Goal: Navigation & Orientation: Find specific page/section

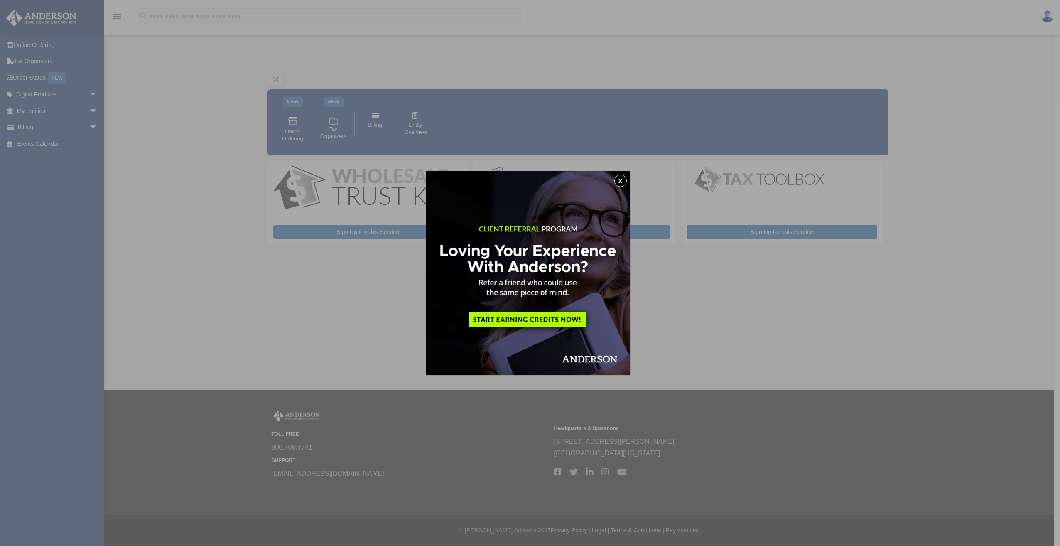
click at [622, 181] on button "x" at bounding box center [620, 180] width 12 height 12
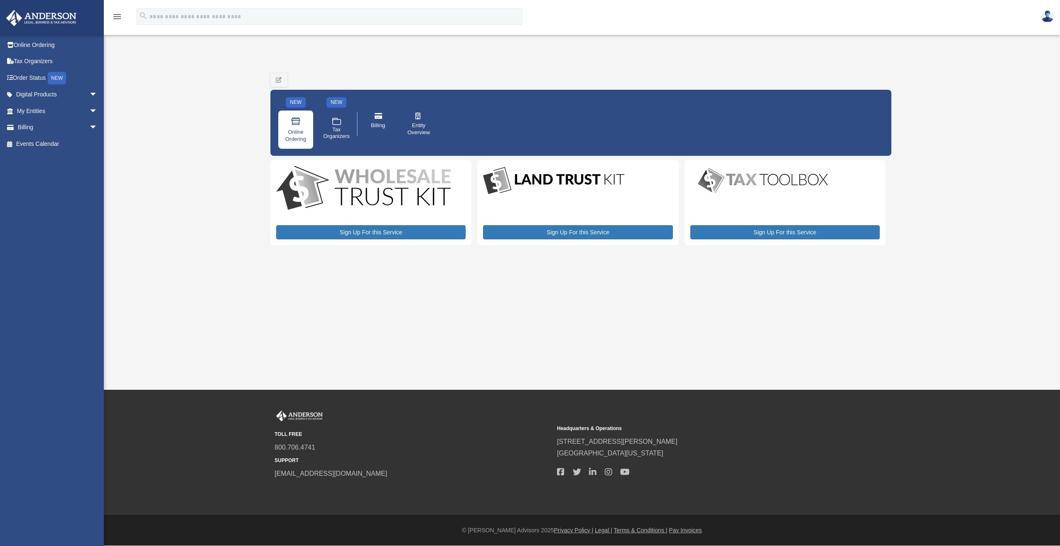
click at [296, 131] on span "Online Ordering" at bounding box center [295, 136] width 23 height 14
click at [117, 17] on icon "menu" at bounding box center [117, 17] width 10 height 10
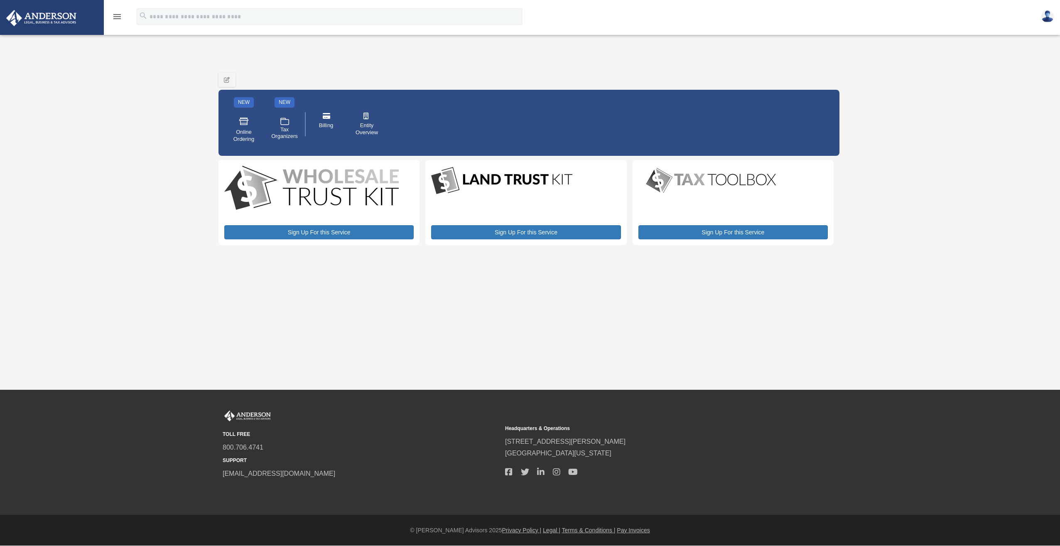
click at [117, 17] on icon "menu" at bounding box center [117, 17] width 10 height 10
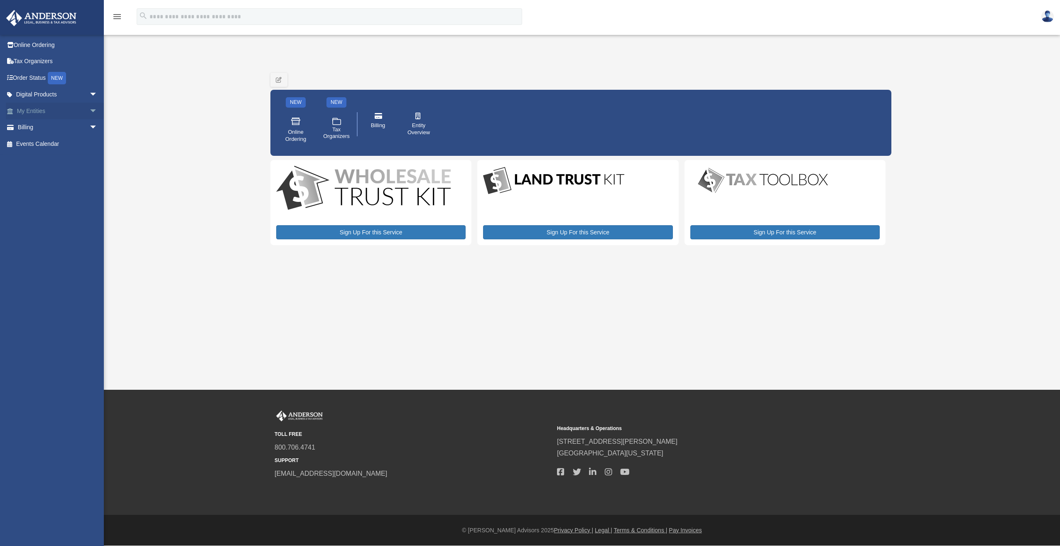
click at [46, 111] on link "My Entities arrow_drop_down" at bounding box center [58, 111] width 104 height 17
click at [89, 110] on span "arrow_drop_down" at bounding box center [97, 111] width 17 height 17
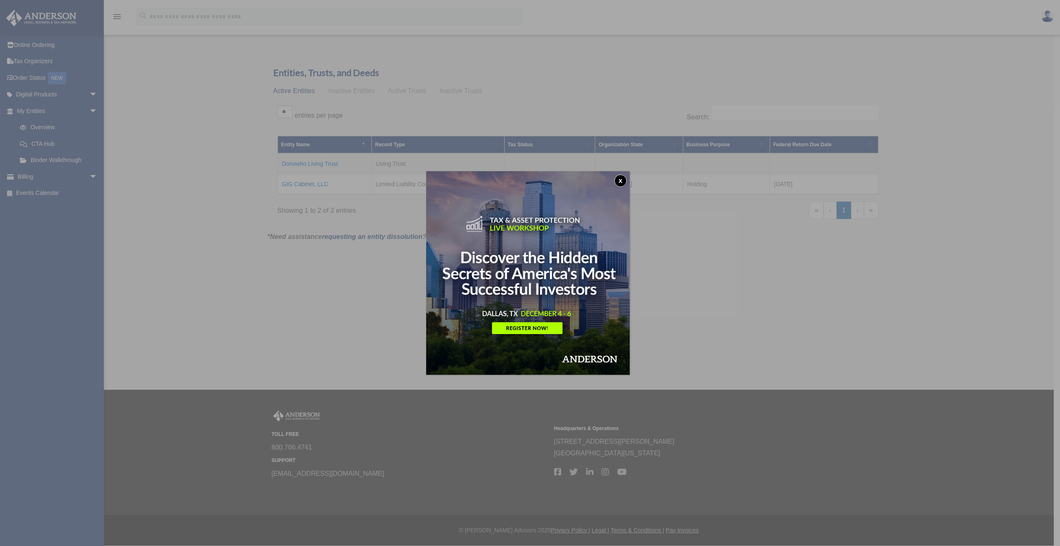
click at [624, 183] on button "x" at bounding box center [620, 180] width 12 height 12
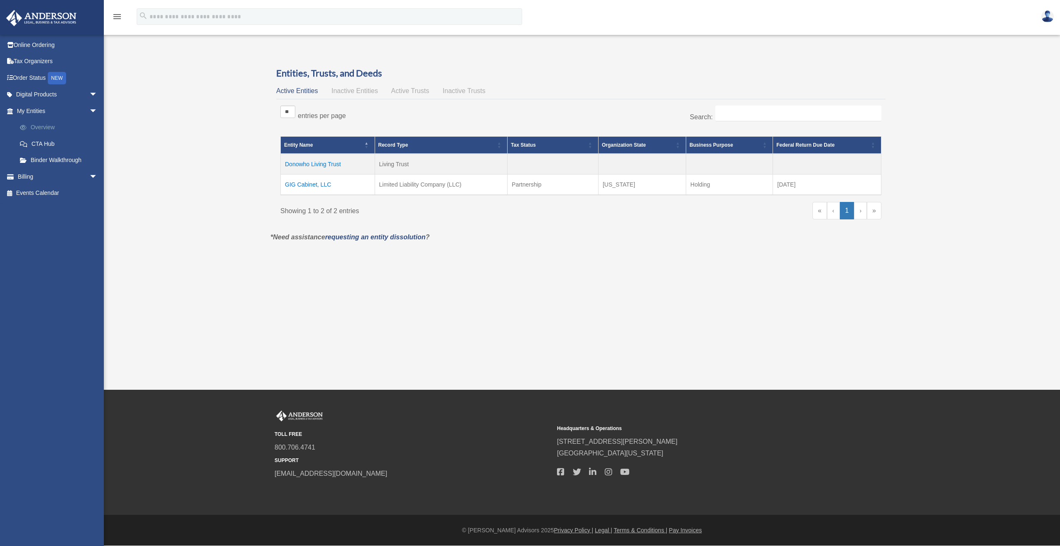
click at [32, 128] on link "Overview" at bounding box center [61, 127] width 98 height 17
click at [51, 143] on link "CTA Hub" at bounding box center [61, 143] width 98 height 17
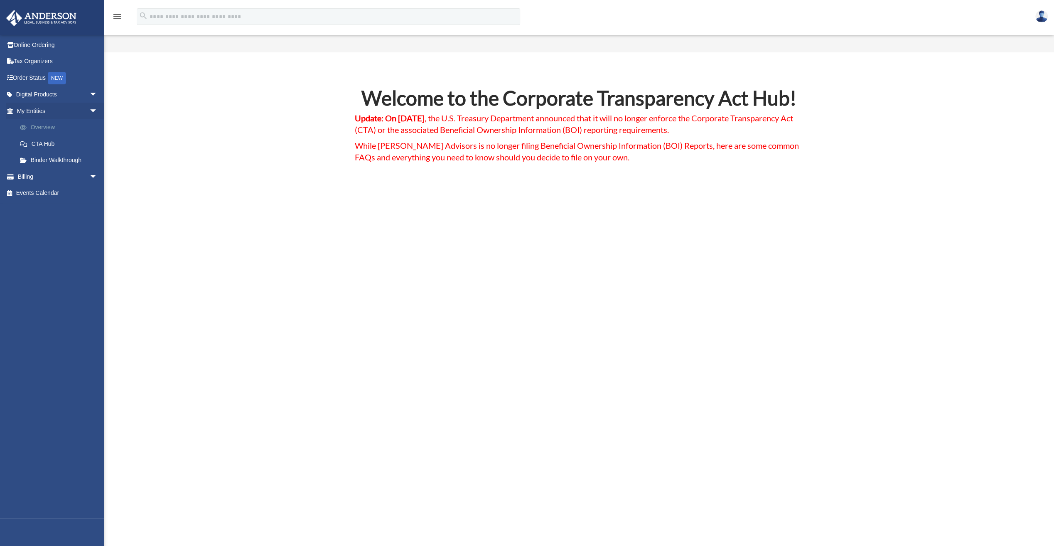
click at [41, 127] on link "Overview" at bounding box center [61, 127] width 98 height 17
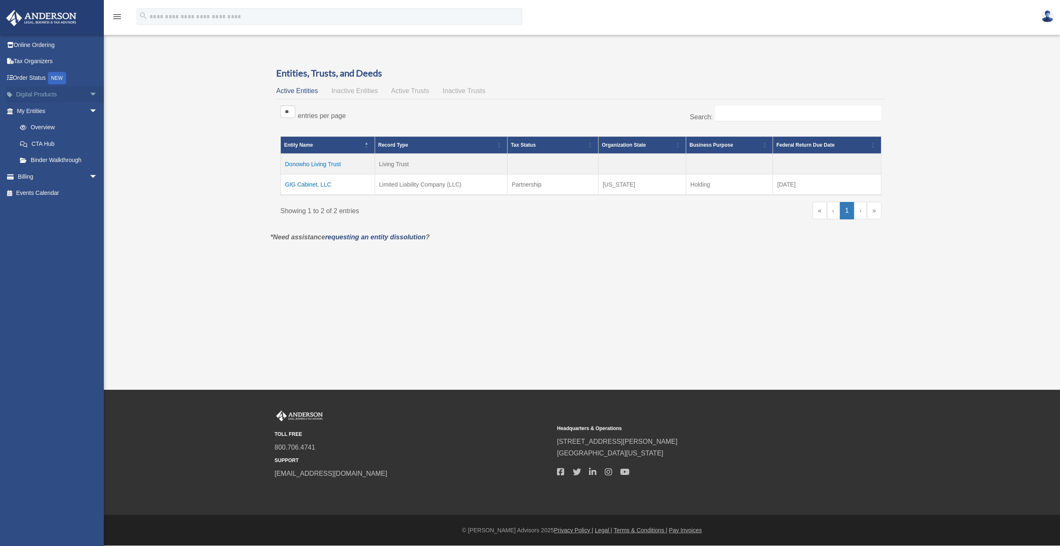
click at [33, 94] on link "Digital Products arrow_drop_down" at bounding box center [58, 94] width 104 height 17
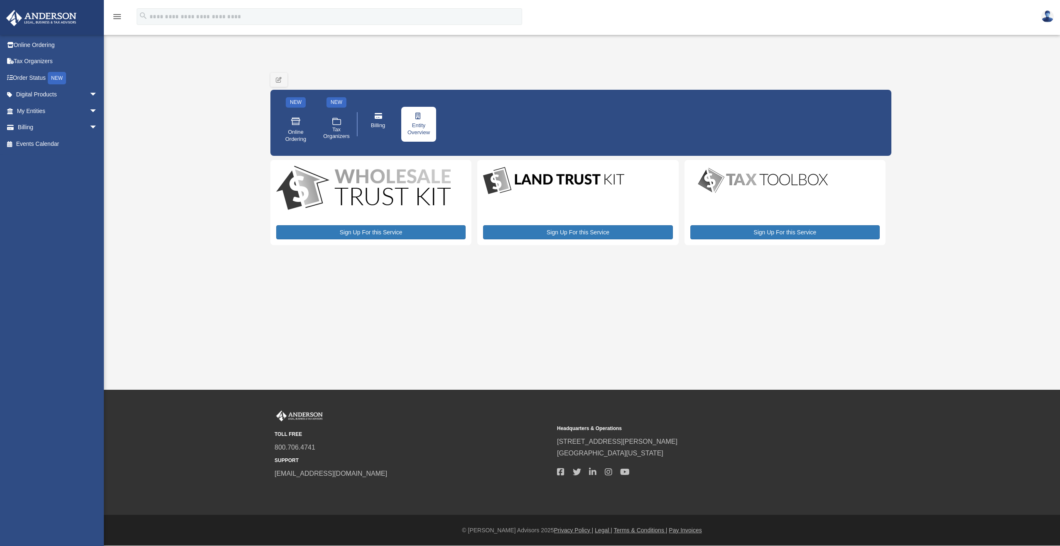
click at [415, 125] on span "Entity Overview" at bounding box center [418, 129] width 23 height 14
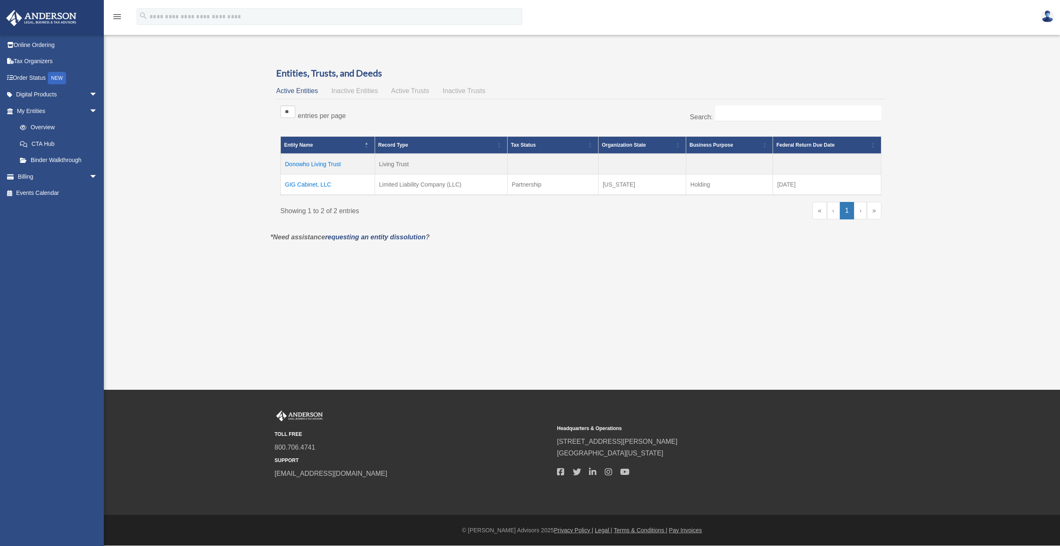
click at [311, 182] on td "GIG Cabinet, LLC" at bounding box center [328, 184] width 94 height 21
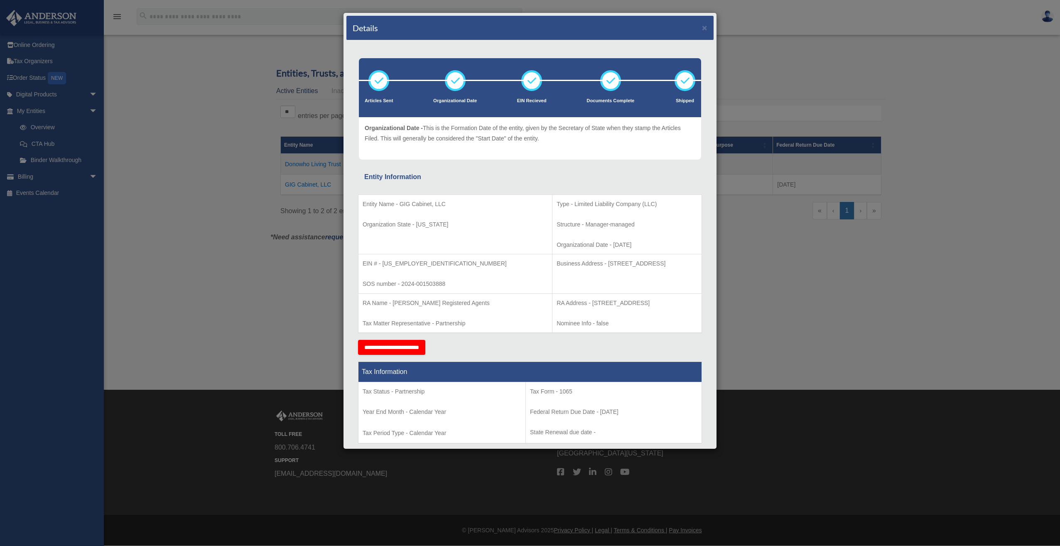
click at [179, 191] on div "Details × Articles Sent Organizational Date" at bounding box center [530, 273] width 1060 height 546
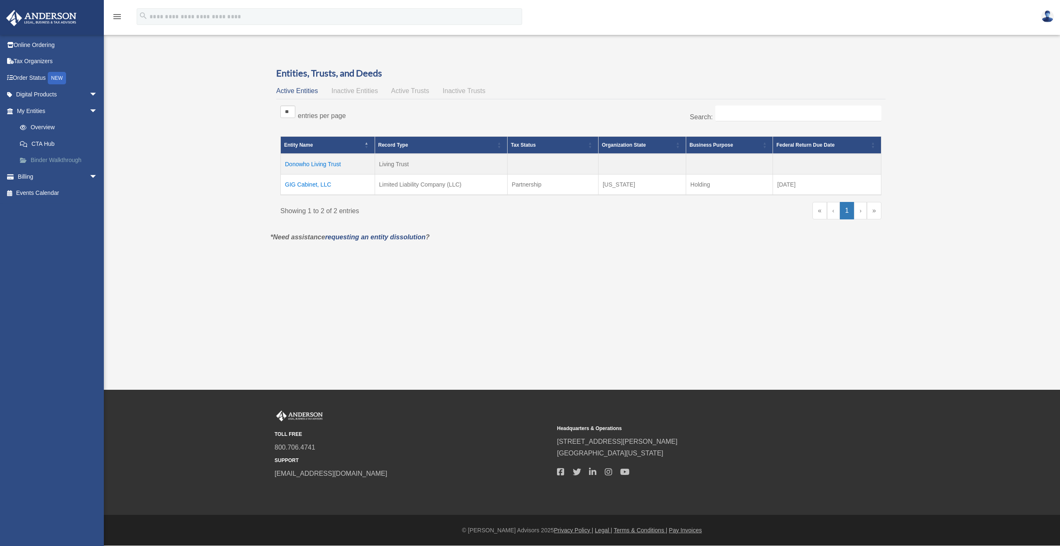
click at [39, 159] on link "Binder Walkthrough" at bounding box center [61, 160] width 98 height 17
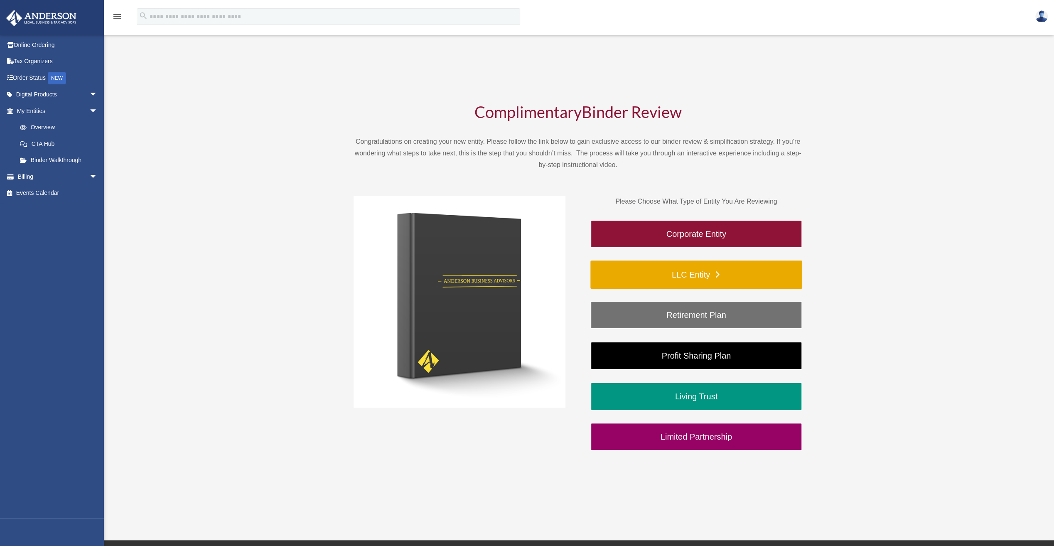
click at [697, 276] on link "LLC Entity" at bounding box center [696, 274] width 212 height 28
click at [42, 128] on link "Overview" at bounding box center [61, 127] width 98 height 17
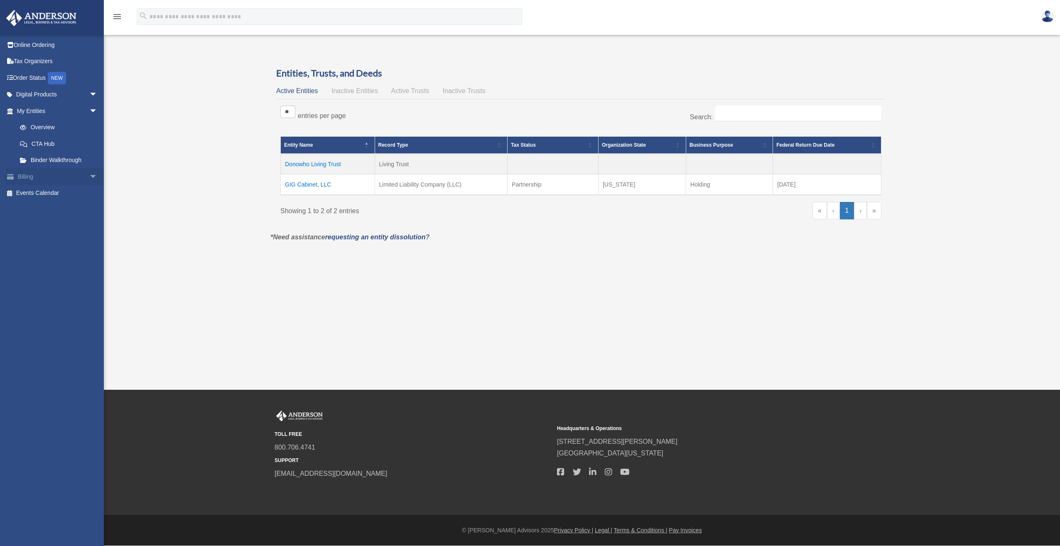
click at [31, 176] on link "Billing arrow_drop_down" at bounding box center [58, 176] width 104 height 17
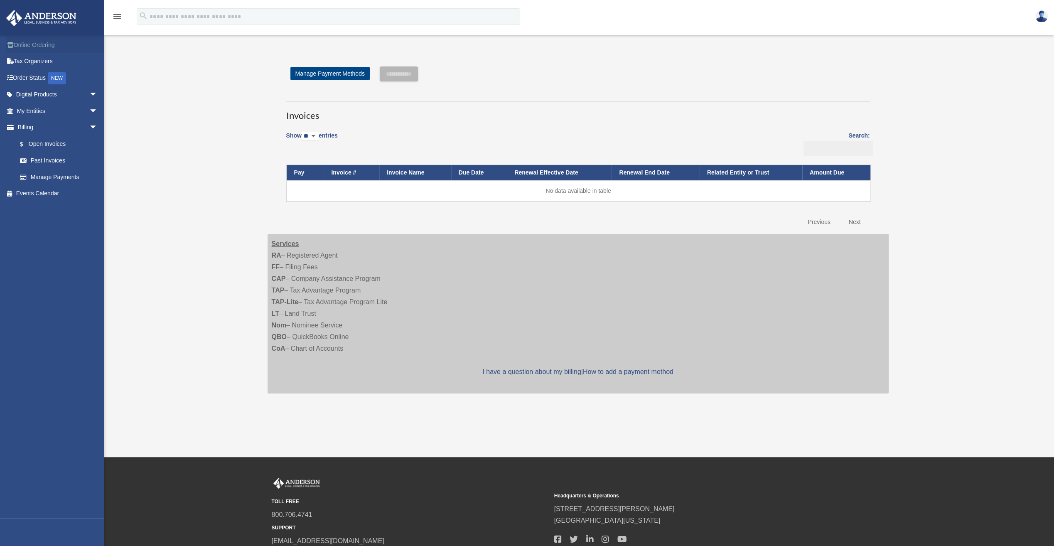
click at [28, 47] on link "Online Ordering" at bounding box center [58, 45] width 104 height 17
